Goal: Transaction & Acquisition: Purchase product/service

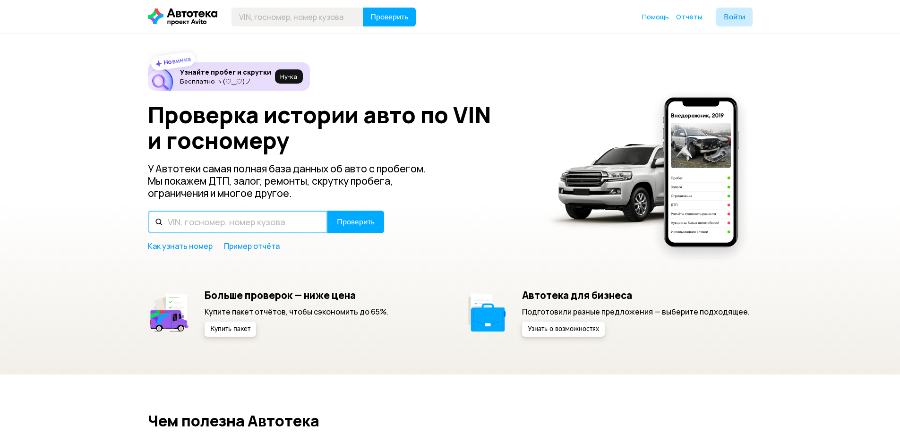
click at [202, 219] on input "text" at bounding box center [238, 222] width 180 height 23
type input "У067ТН163"
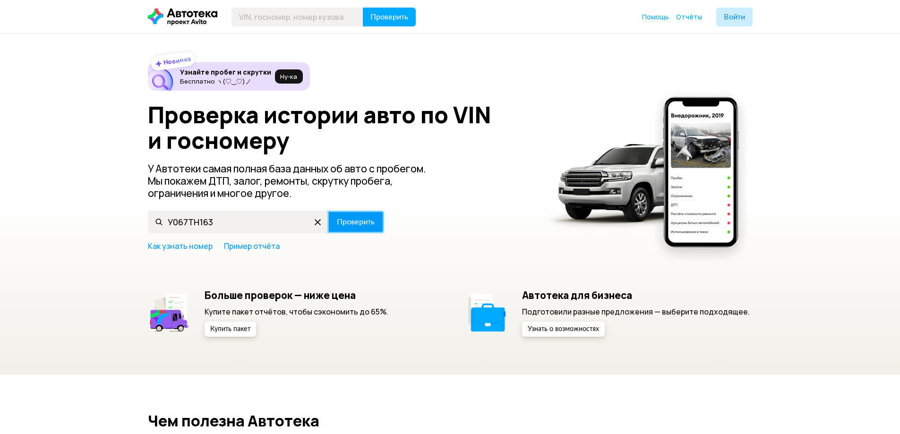
click at [353, 218] on span "Проверить" at bounding box center [356, 222] width 38 height 8
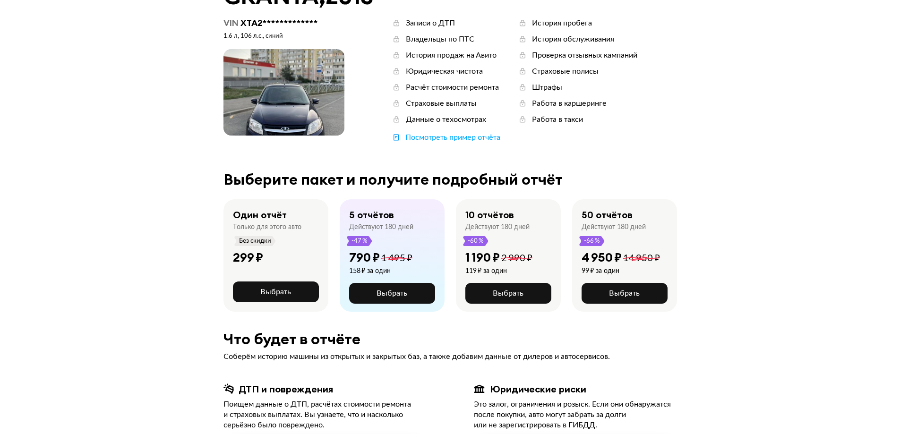
scroll to position [94, 0]
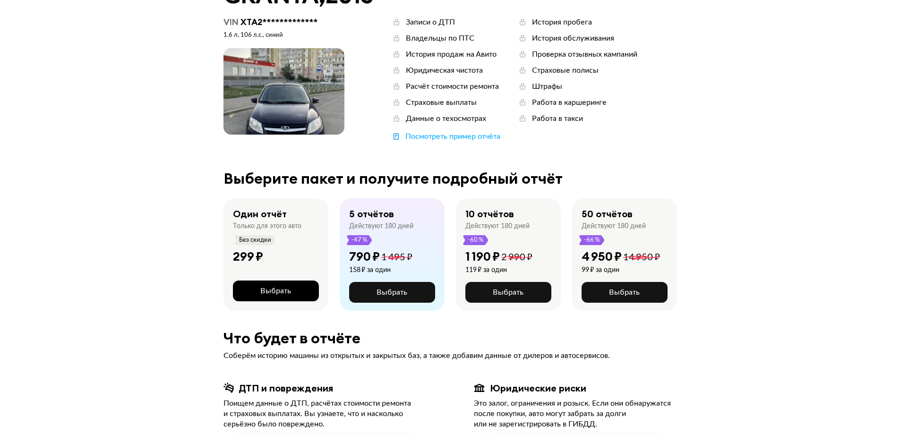
click at [289, 289] on span "Выбрать" at bounding box center [275, 291] width 31 height 8
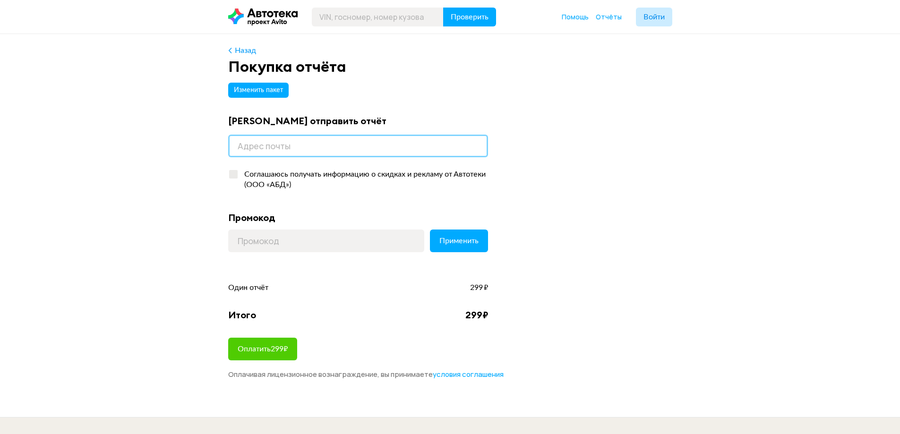
click at [292, 155] on input "email" at bounding box center [358, 146] width 260 height 23
type input "gleb.bulgakov.80@bk.ru"
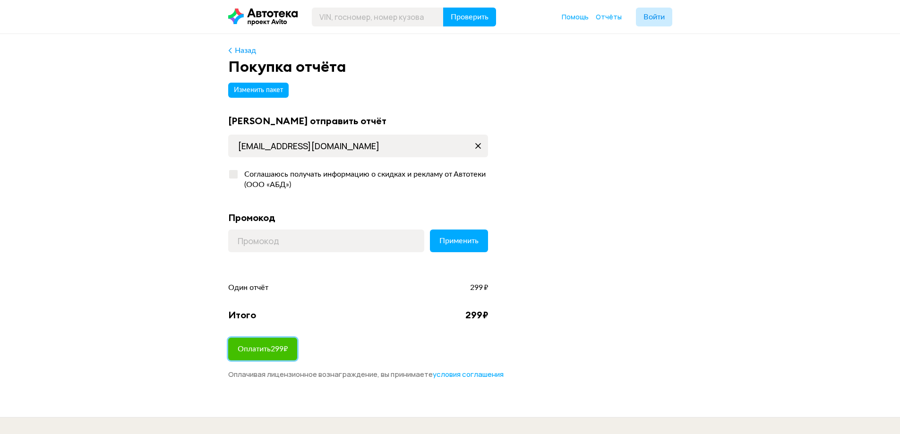
click at [256, 352] on span "Оплатить 299 ₽" at bounding box center [263, 349] width 50 height 8
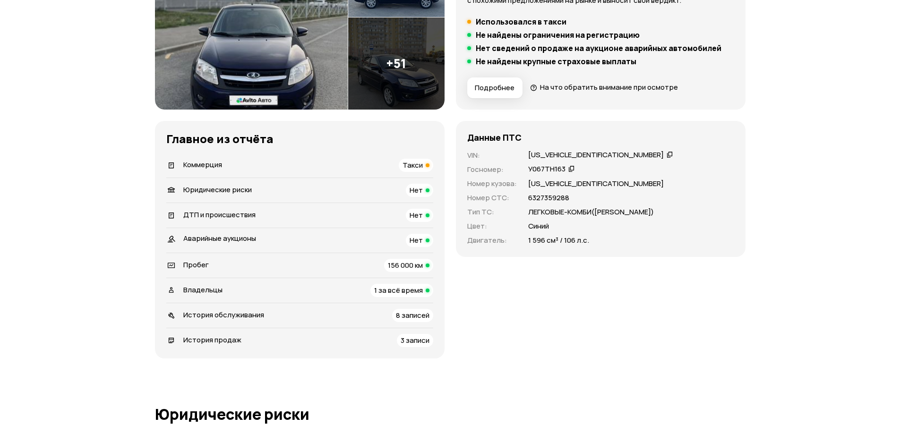
scroll to position [236, 0]
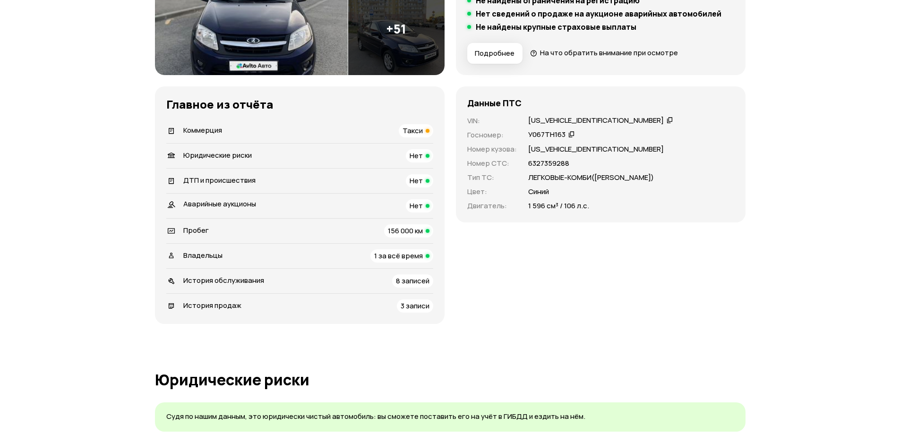
click at [390, 282] on div "История обслуживания 8 записей" at bounding box center [299, 280] width 267 height 13
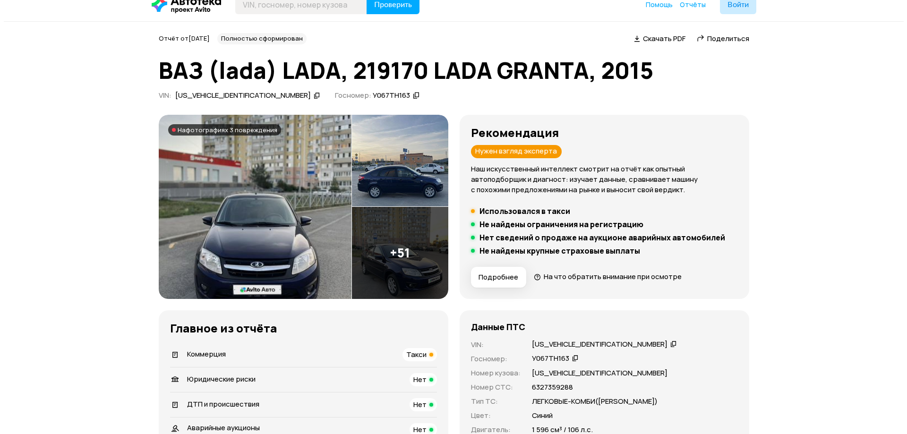
scroll to position [0, 0]
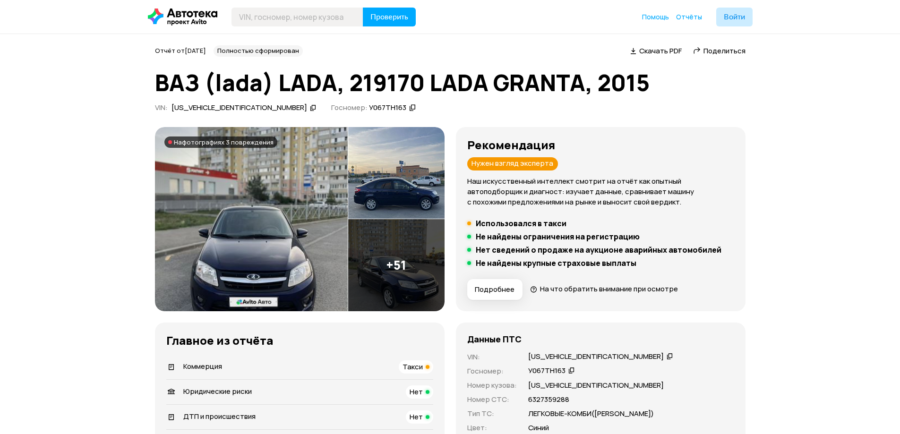
click at [501, 292] on span "Подробнее" at bounding box center [495, 289] width 40 height 9
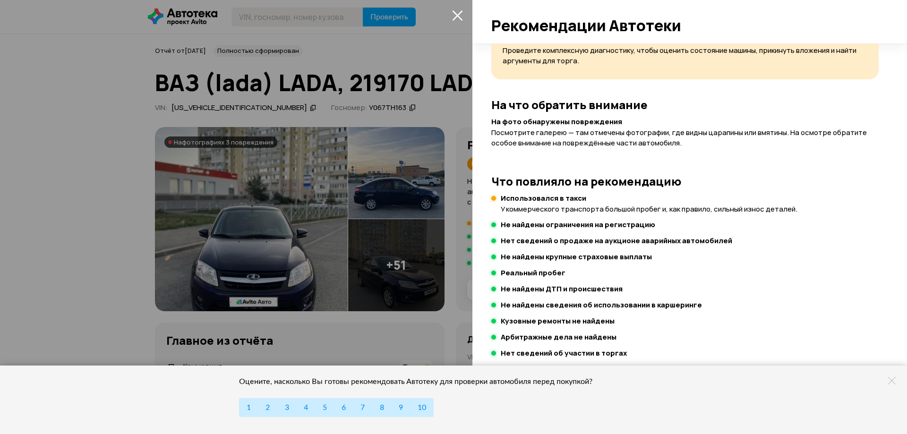
scroll to position [72, 0]
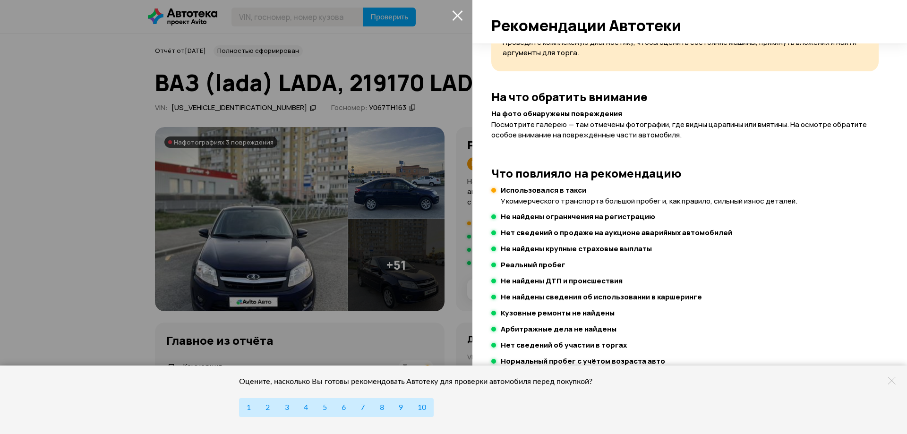
click at [889, 382] on icon at bounding box center [892, 381] width 8 height 8
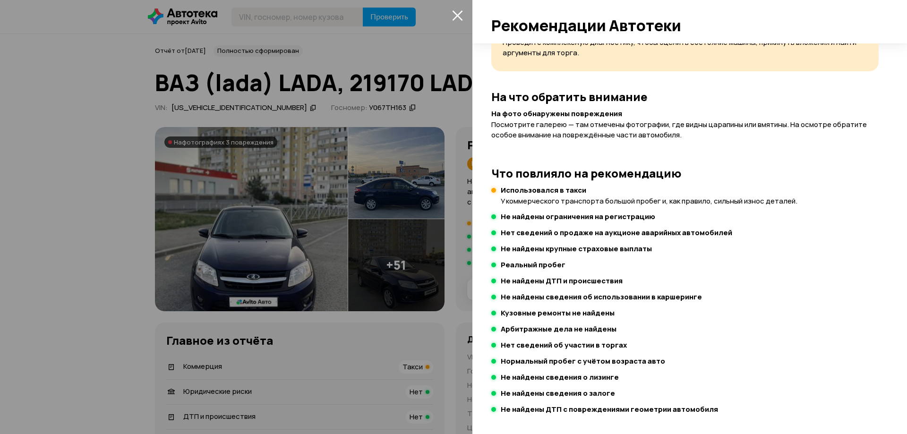
click at [462, 10] on icon "закрыть" at bounding box center [457, 15] width 11 height 11
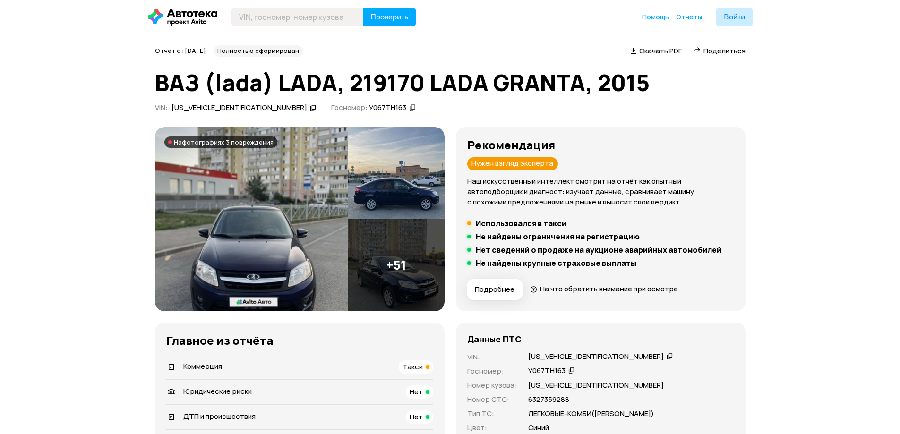
click at [213, 137] on div "На фотографиях 3 повреждения" at bounding box center [220, 141] width 113 height 11
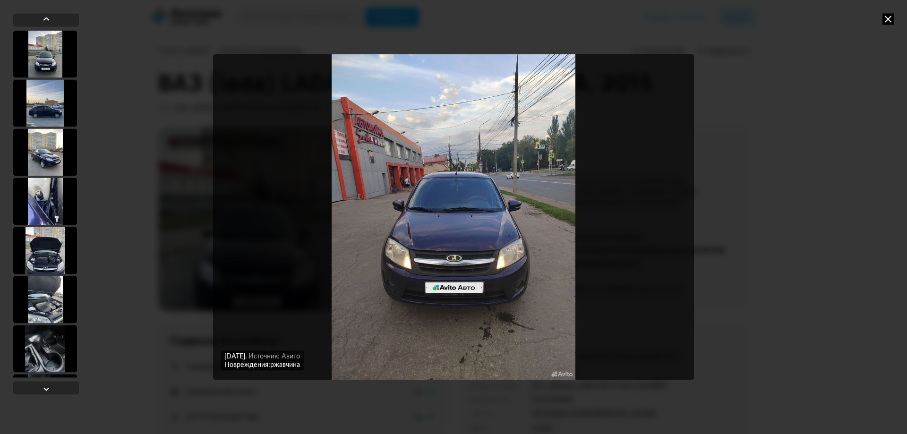
click at [440, 257] on img "Go to Slide 40" at bounding box center [453, 216] width 481 height 325
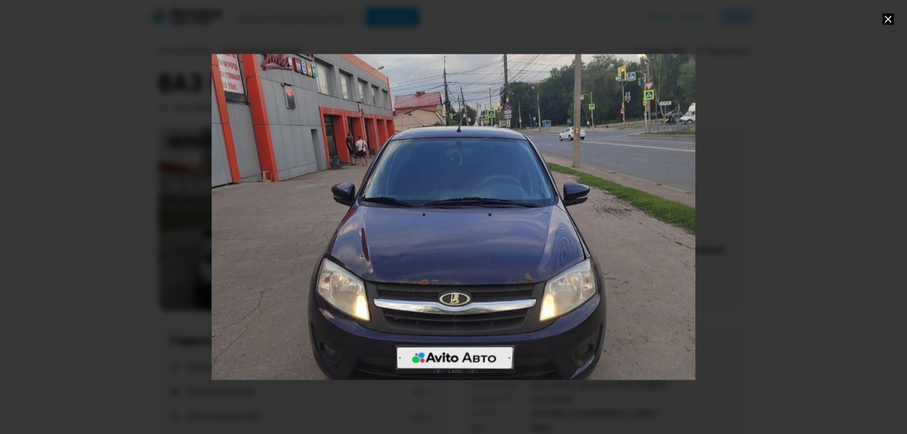
click at [427, 304] on div "Go to Slide 40" at bounding box center [453, 216] width 967 height 651
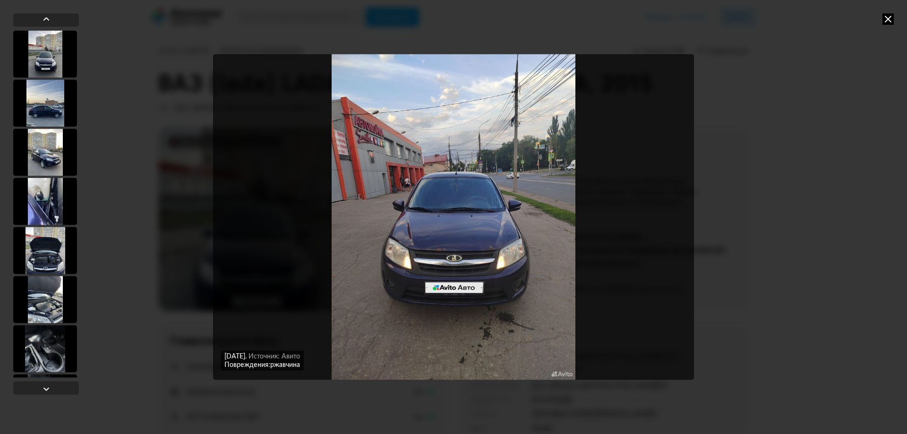
click at [440, 272] on img "Go to Slide 40" at bounding box center [453, 216] width 481 height 325
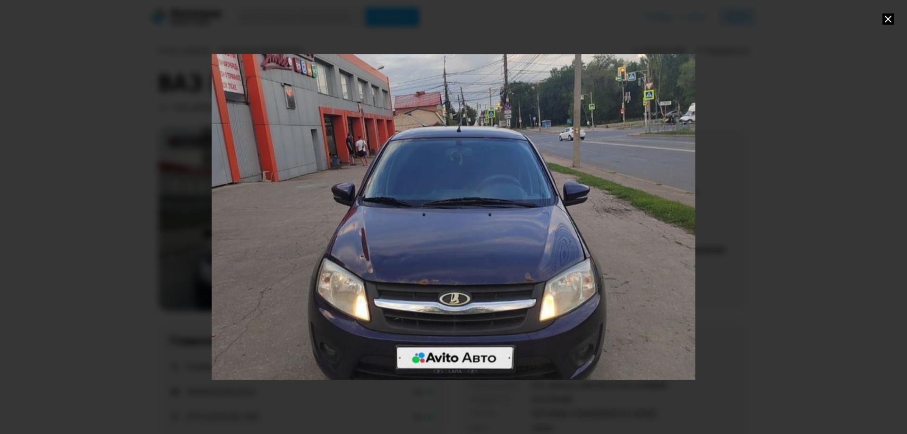
click at [441, 302] on div "Go to Slide 40" at bounding box center [453, 216] width 967 height 651
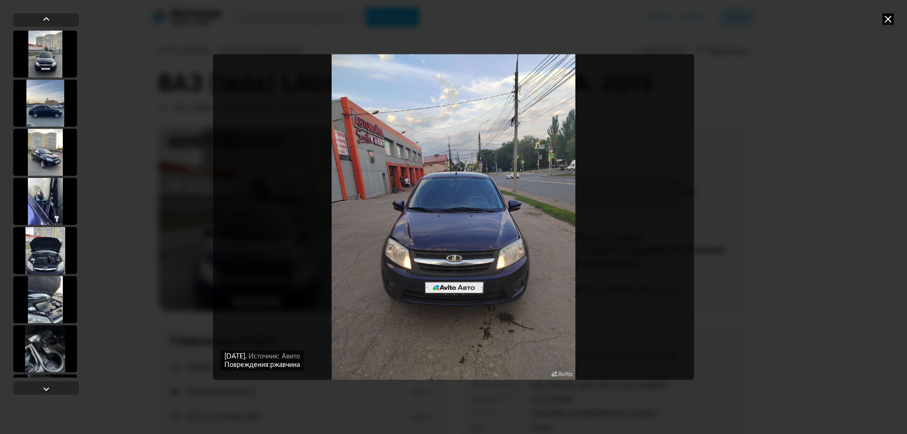
click at [440, 301] on img "Go to Slide 40" at bounding box center [453, 216] width 481 height 325
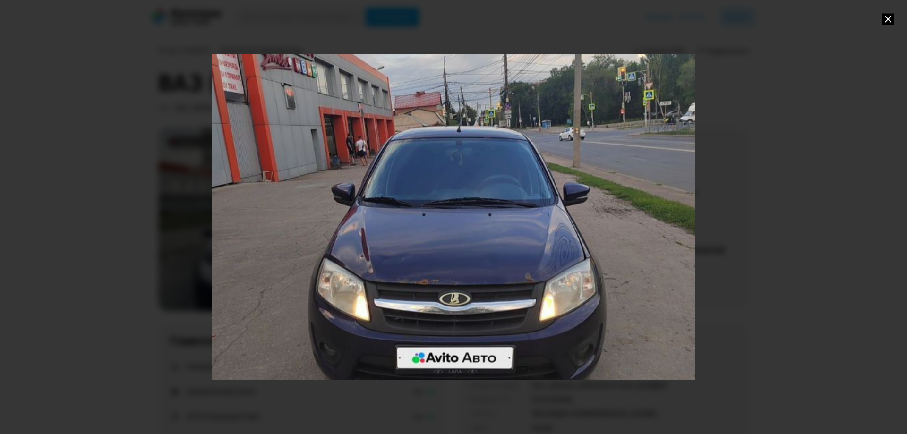
click at [433, 299] on div "Go to Slide 40" at bounding box center [453, 216] width 967 height 651
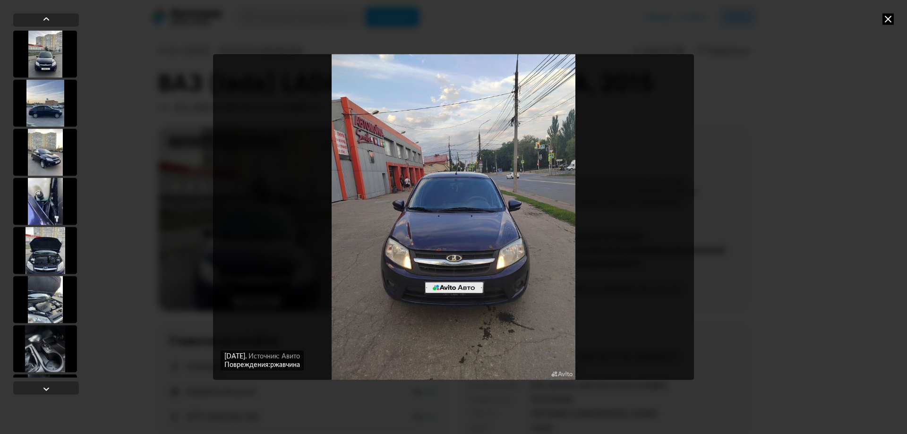
click at [885, 24] on div "[DATE] Источник: Авито [DATE] Источник: Авито [DATE] Источник: Авито [DATE] Ист…" at bounding box center [453, 217] width 907 height 434
click at [886, 21] on icon at bounding box center [887, 18] width 11 height 11
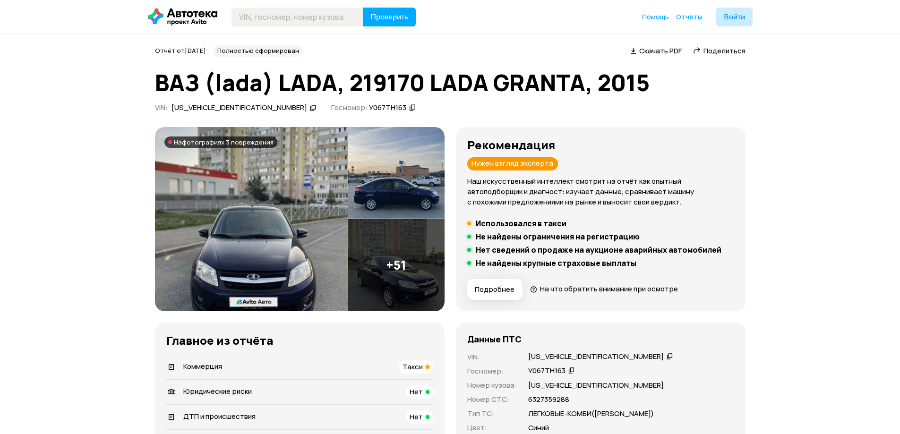
click at [191, 140] on span "На фотографиях 3 повреждения" at bounding box center [224, 142] width 100 height 8
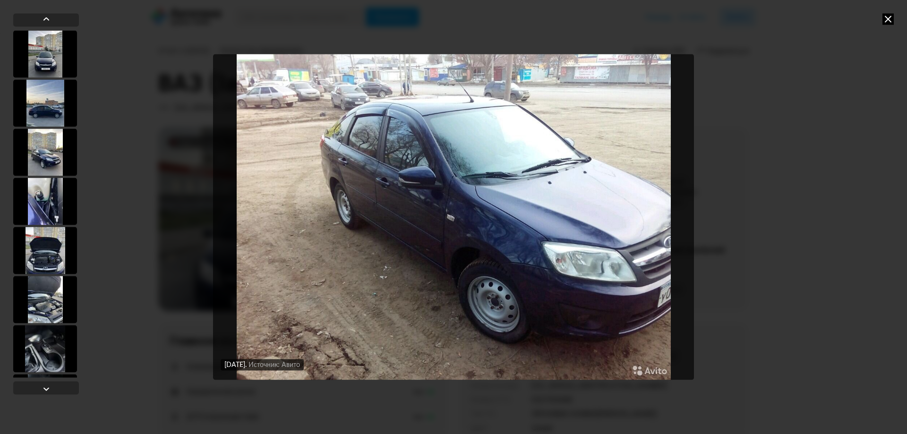
drag, startPoint x: 888, startPoint y: 13, endPoint x: 814, endPoint y: 49, distance: 82.4
click at [885, 16] on icon at bounding box center [887, 18] width 11 height 11
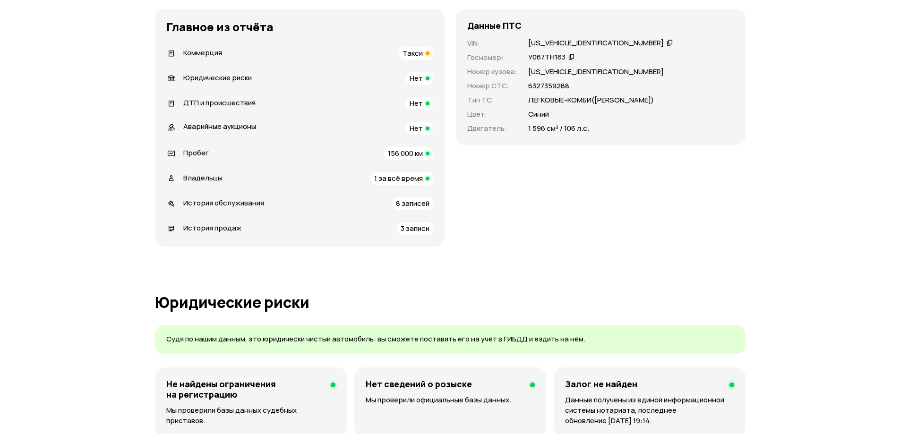
scroll to position [331, 0]
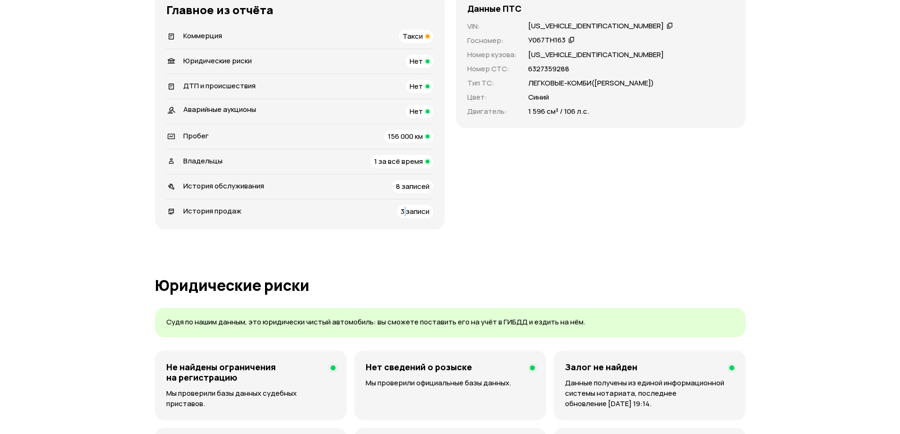
click at [405, 211] on span "3 записи" at bounding box center [414, 211] width 29 height 10
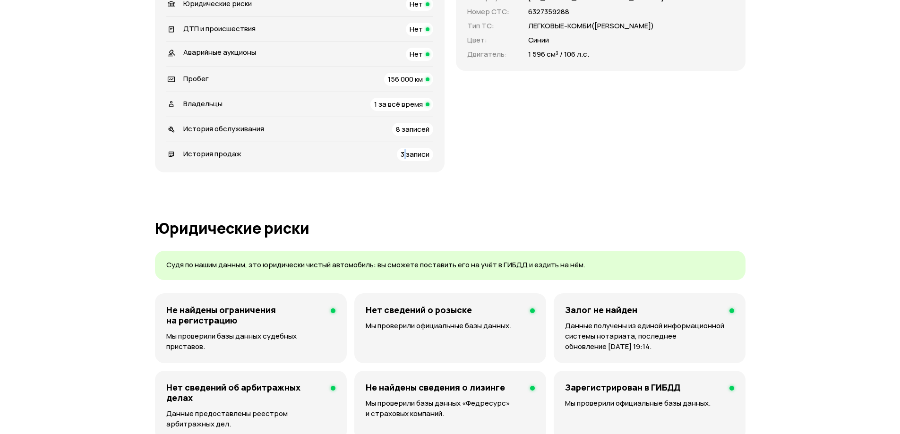
scroll to position [159, 0]
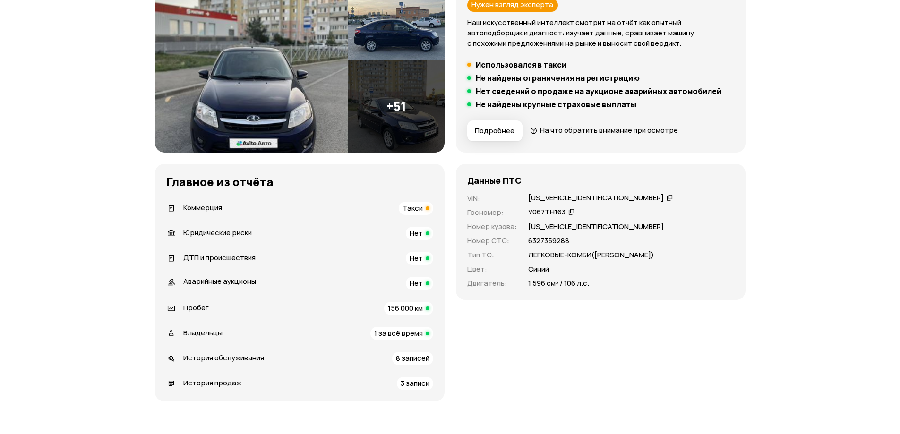
click at [407, 360] on span "8 записей" at bounding box center [413, 358] width 34 height 10
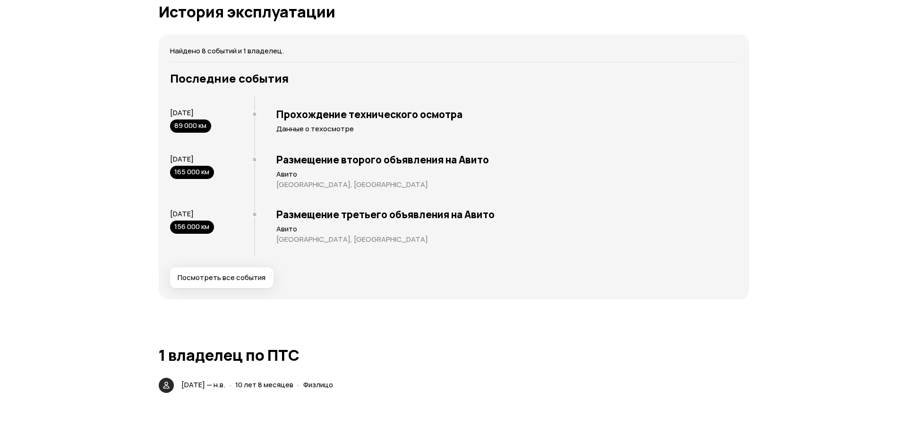
scroll to position [1689, 0]
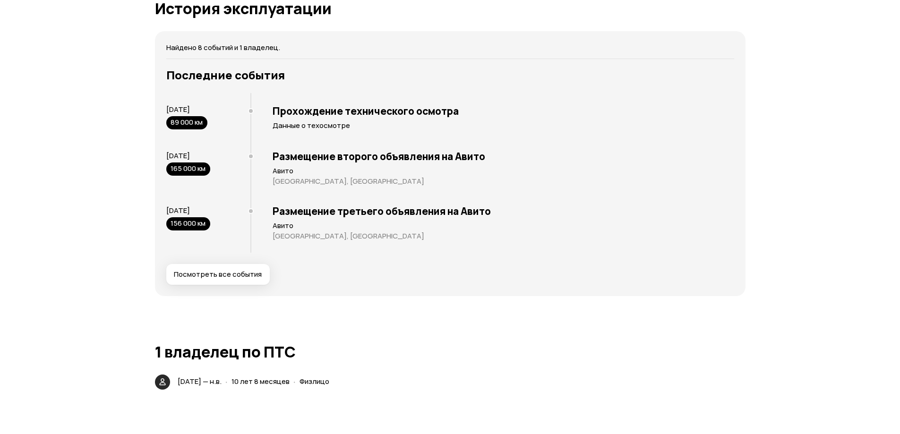
click at [217, 275] on span "Посмотреть все события" at bounding box center [218, 274] width 88 height 9
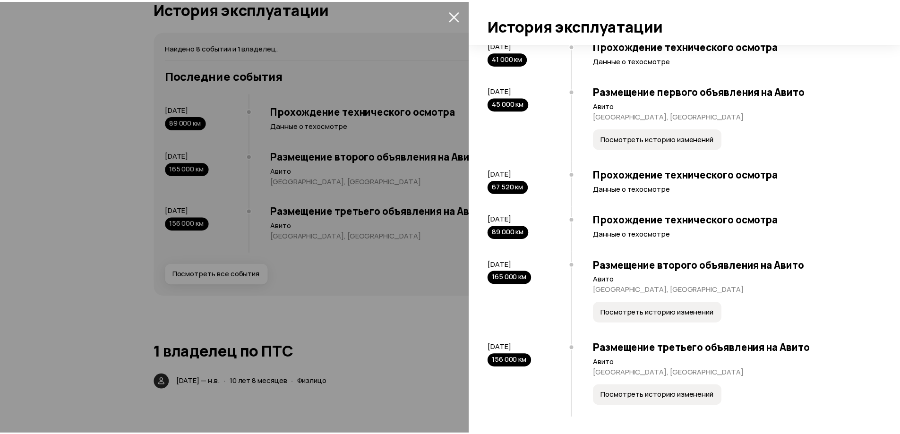
scroll to position [201, 0]
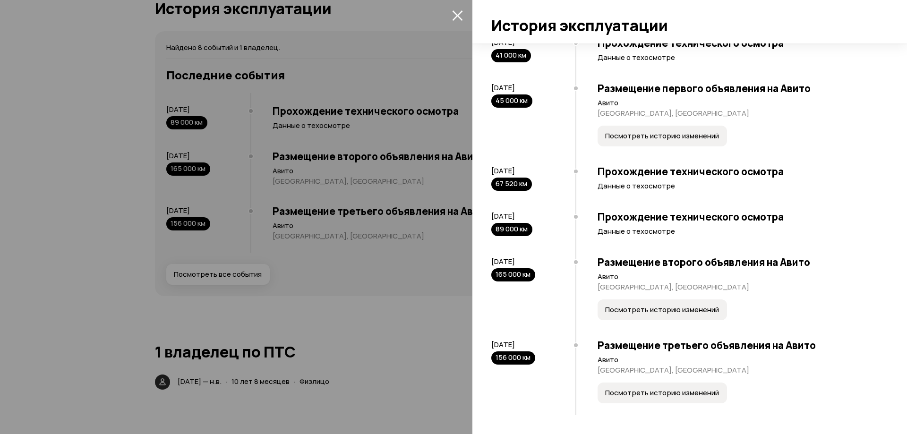
click at [450, 14] on button "закрыть" at bounding box center [457, 15] width 15 height 15
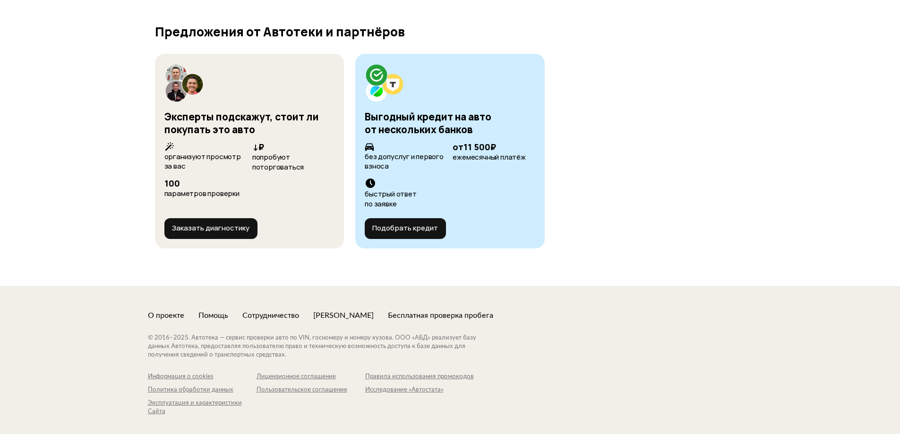
scroll to position [3354, 0]
